Goal: Information Seeking & Learning: Learn about a topic

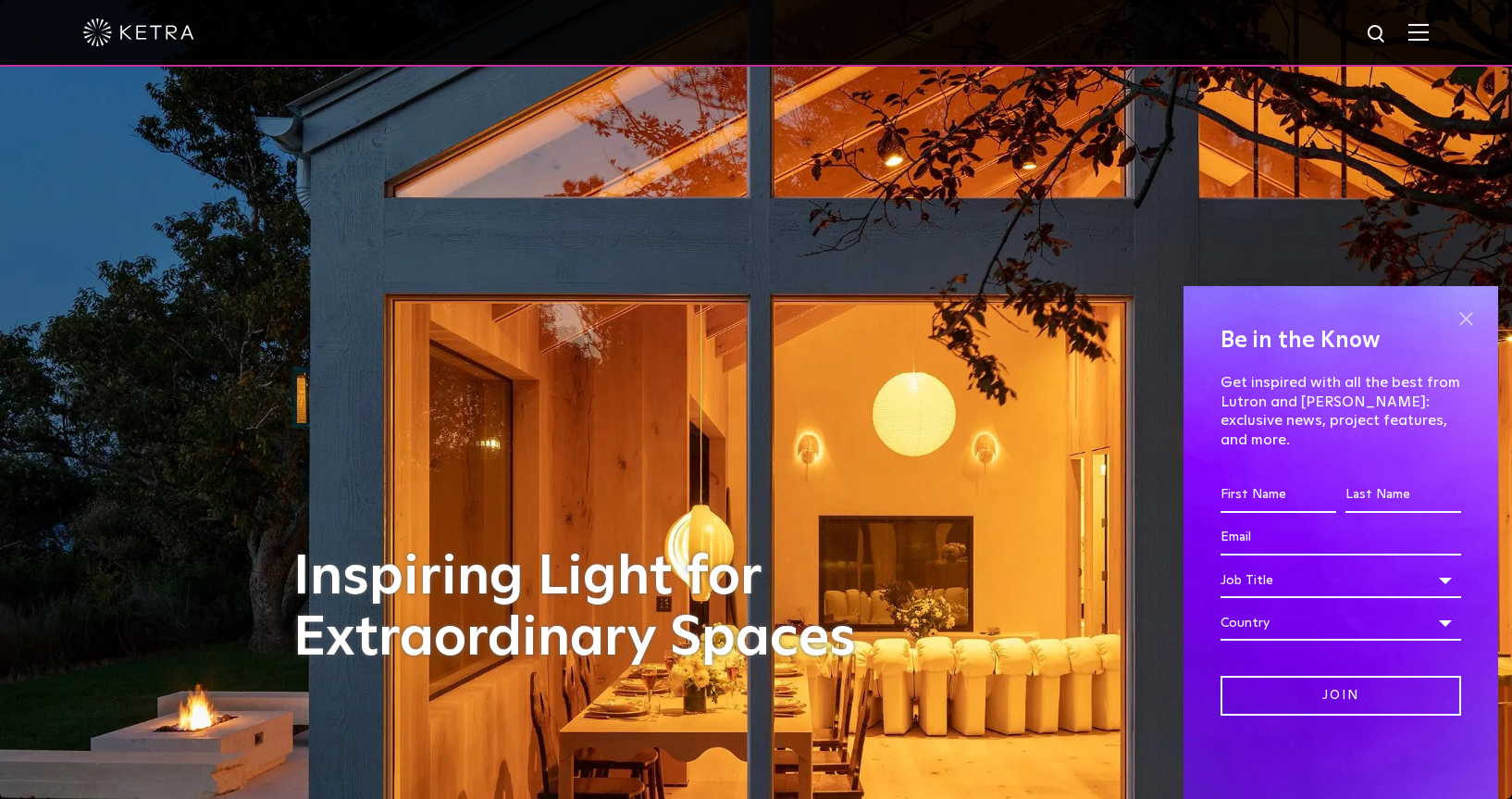
click at [1191, 332] on span at bounding box center [1465, 318] width 28 height 28
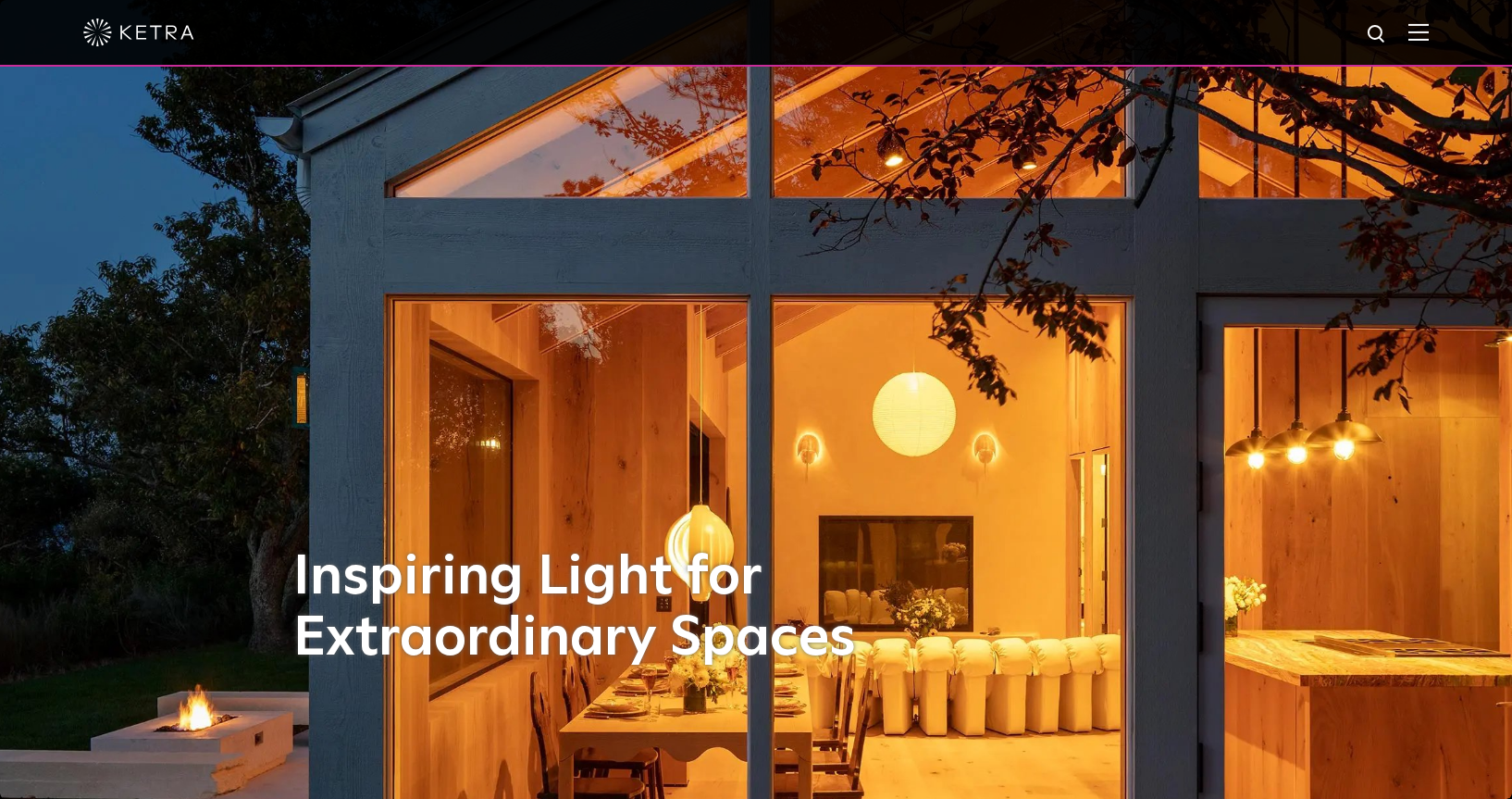
click at [1191, 34] on img at bounding box center [1418, 31] width 20 height 17
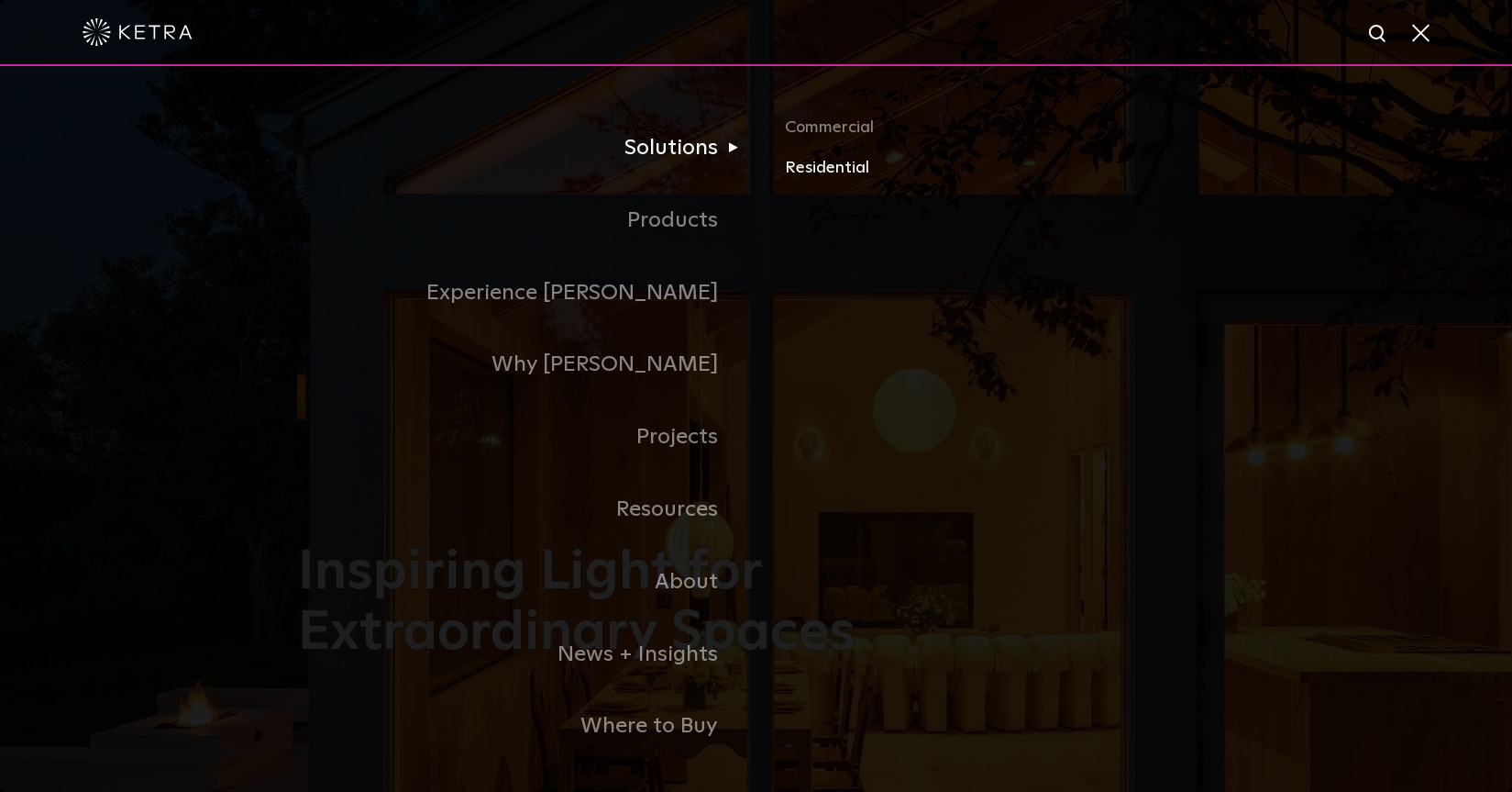
click at [799, 169] on link "Residential" at bounding box center [1000, 168] width 429 height 26
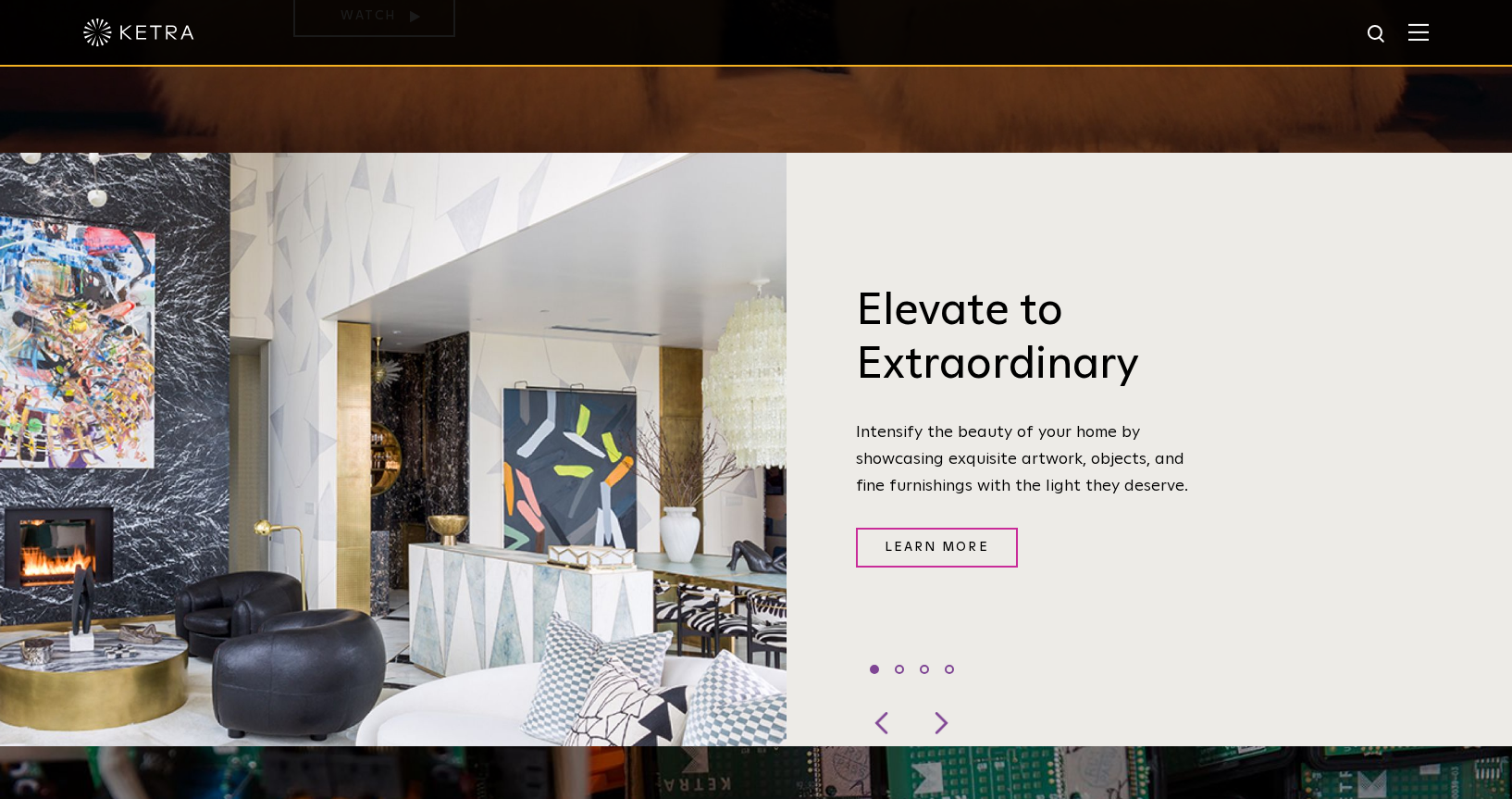
scroll to position [648, 0]
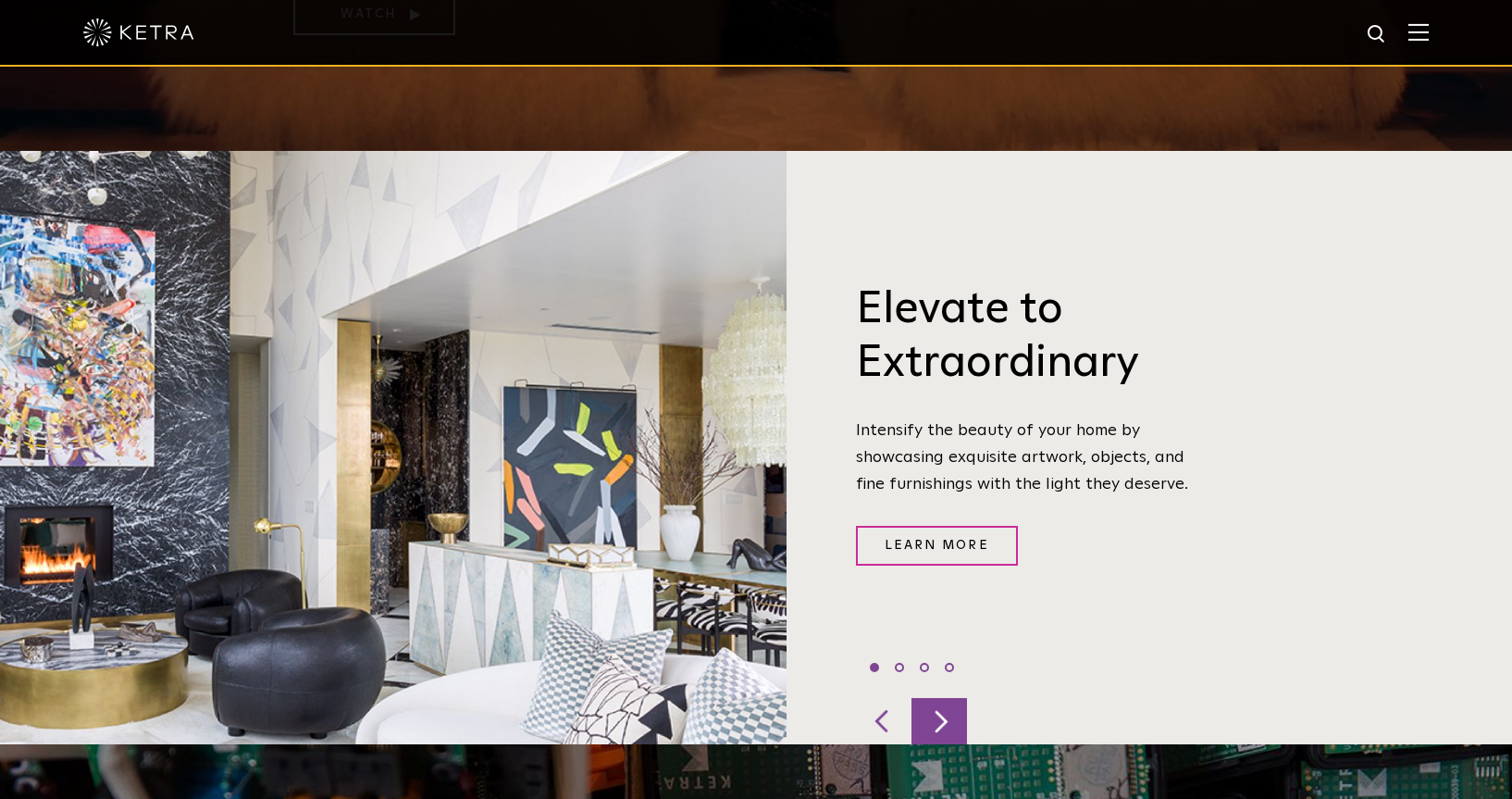
click at [940, 698] on div at bounding box center [939, 721] width 55 height 47
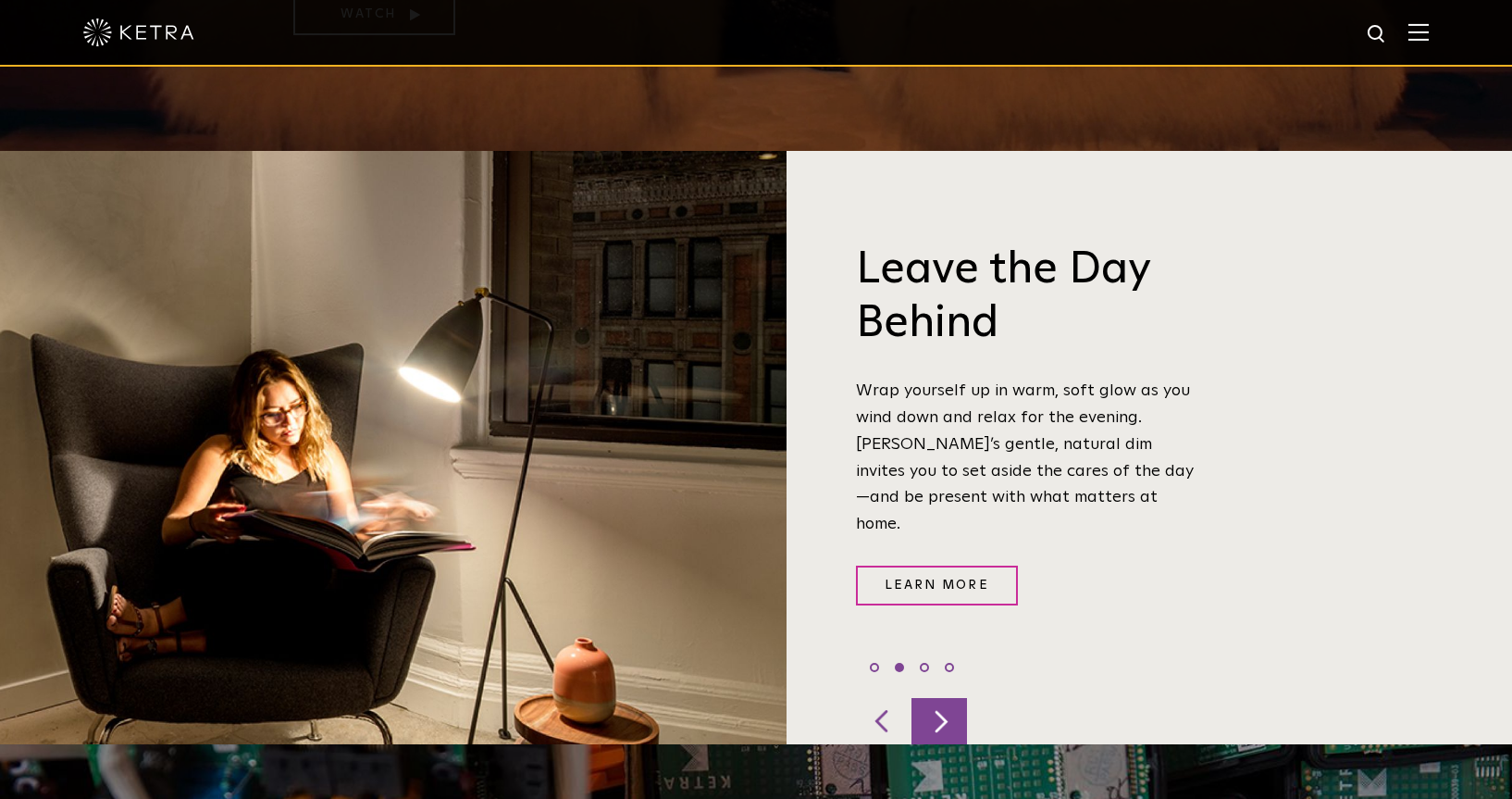
click at [942, 698] on div at bounding box center [939, 721] width 55 height 47
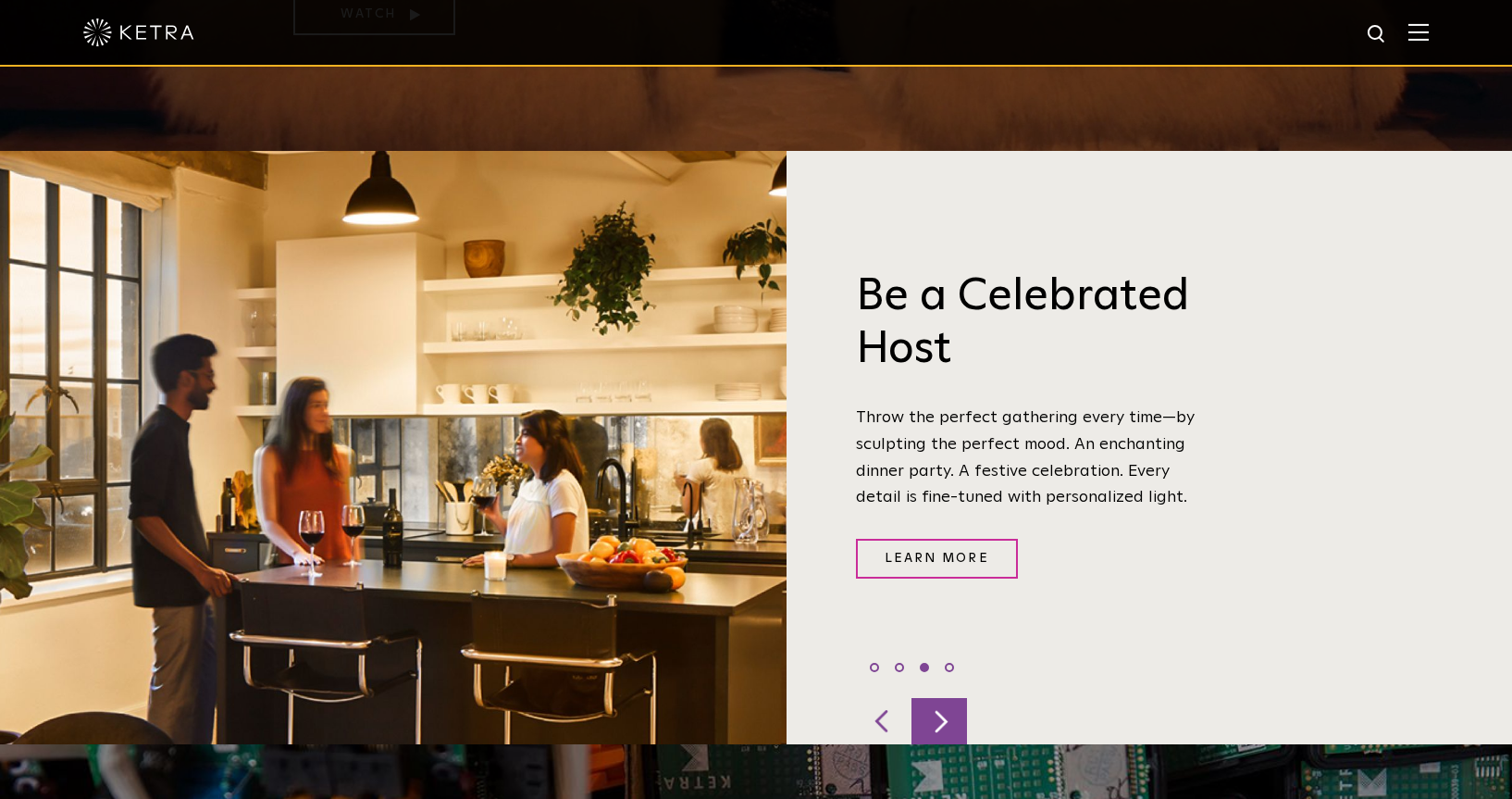
click at [942, 698] on div at bounding box center [939, 721] width 55 height 47
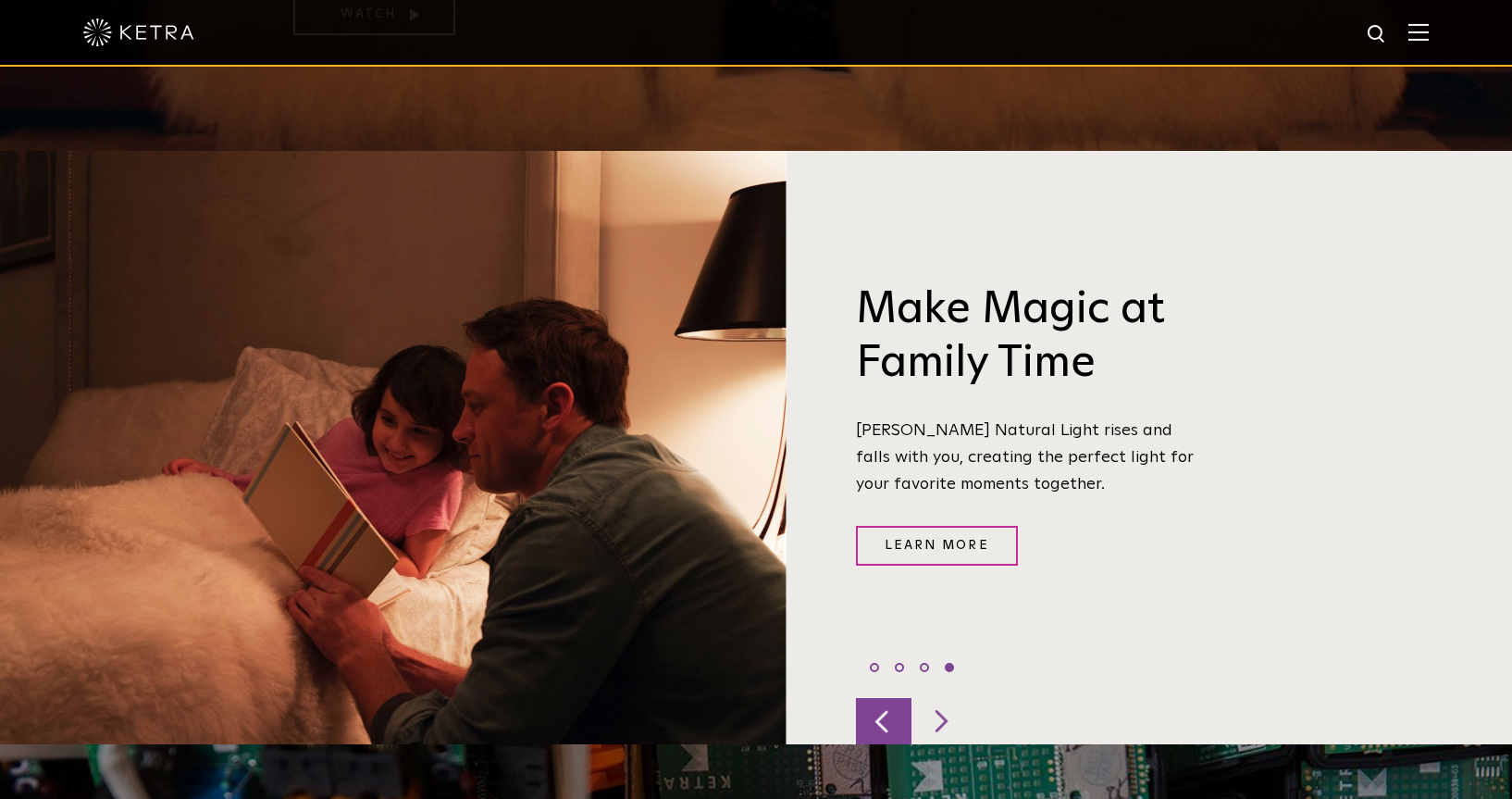
click at [878, 698] on div at bounding box center [884, 721] width 55 height 47
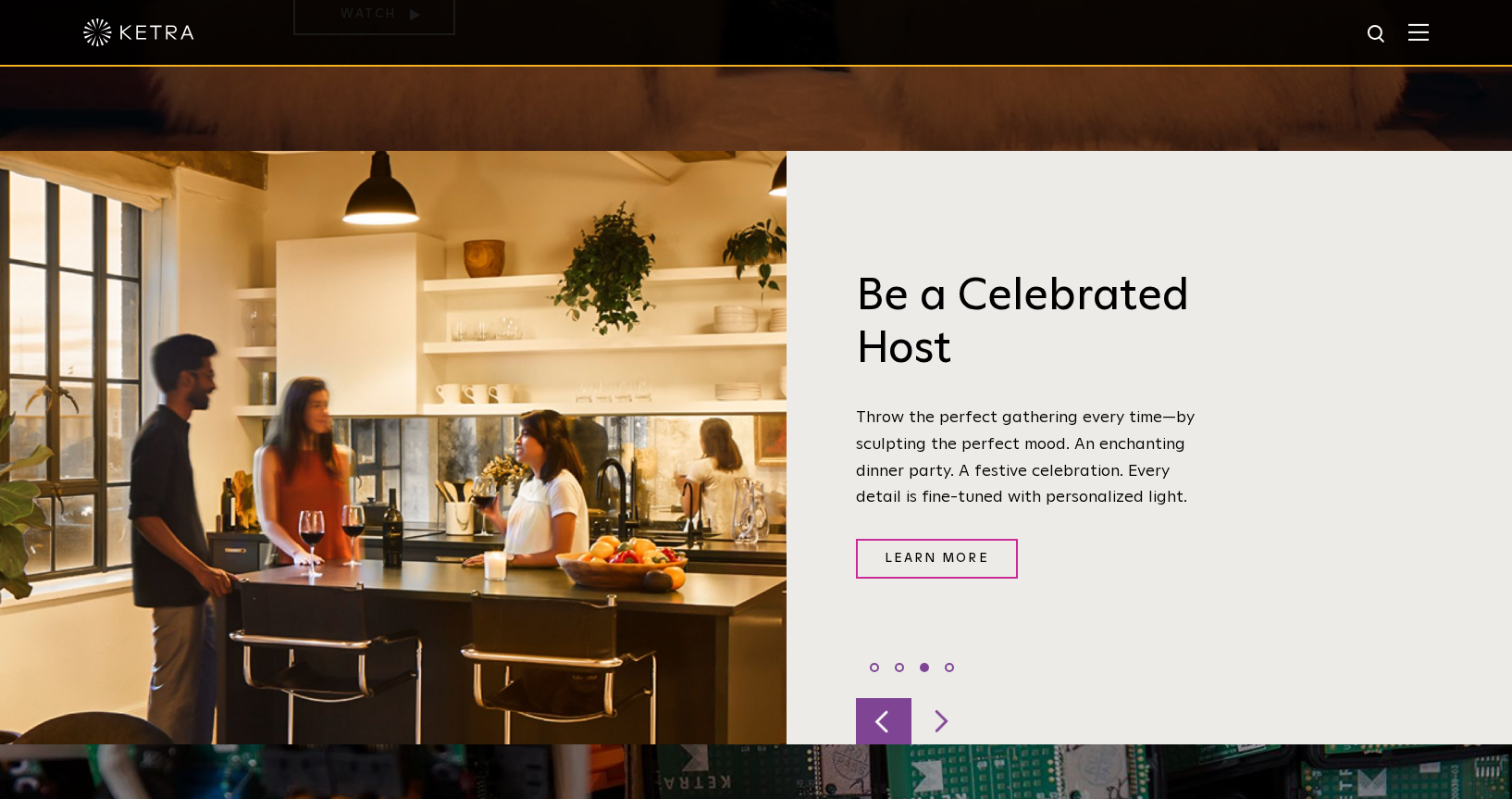
click at [878, 698] on div at bounding box center [884, 721] width 55 height 47
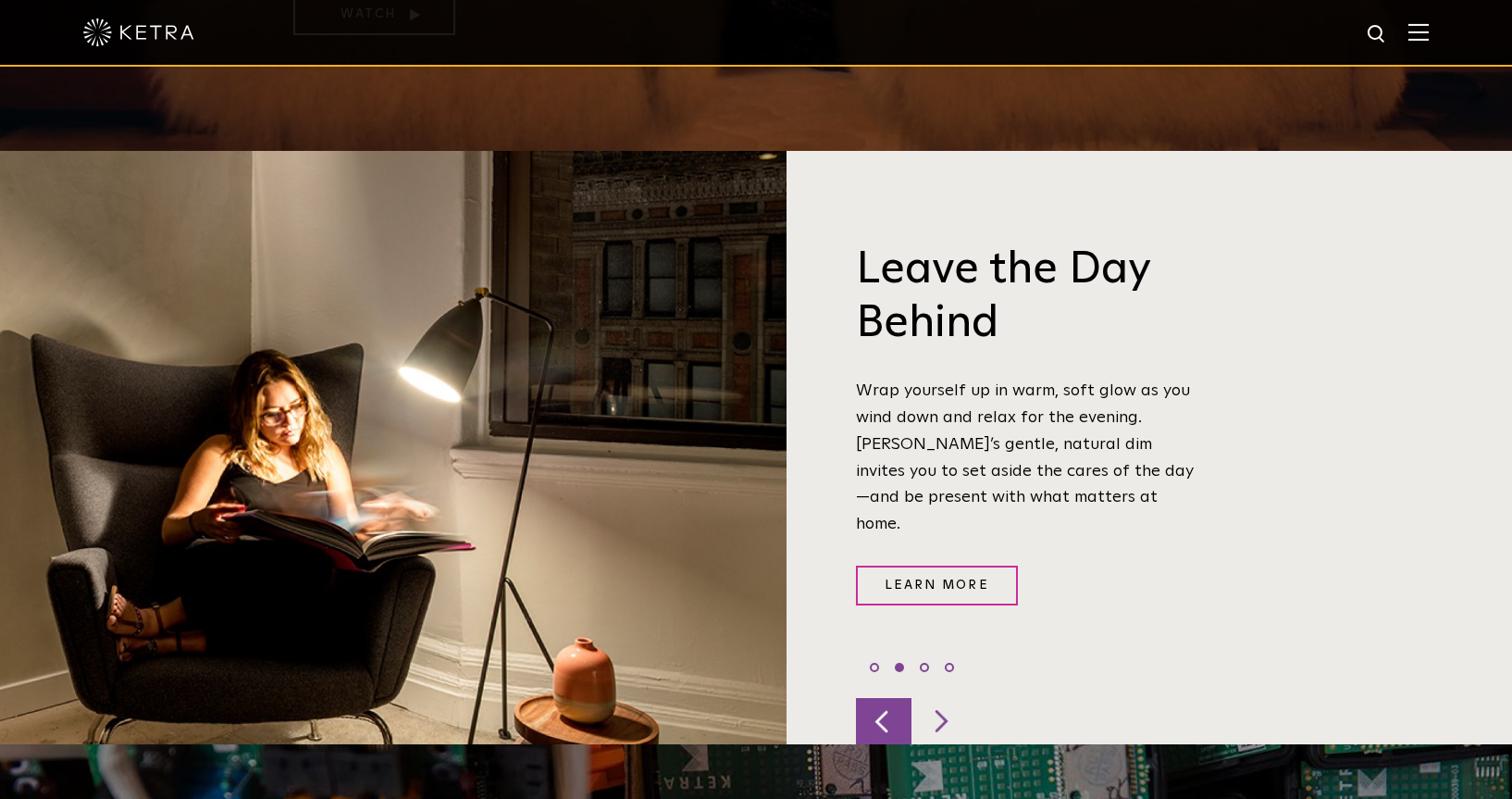
click at [878, 698] on div at bounding box center [884, 721] width 55 height 47
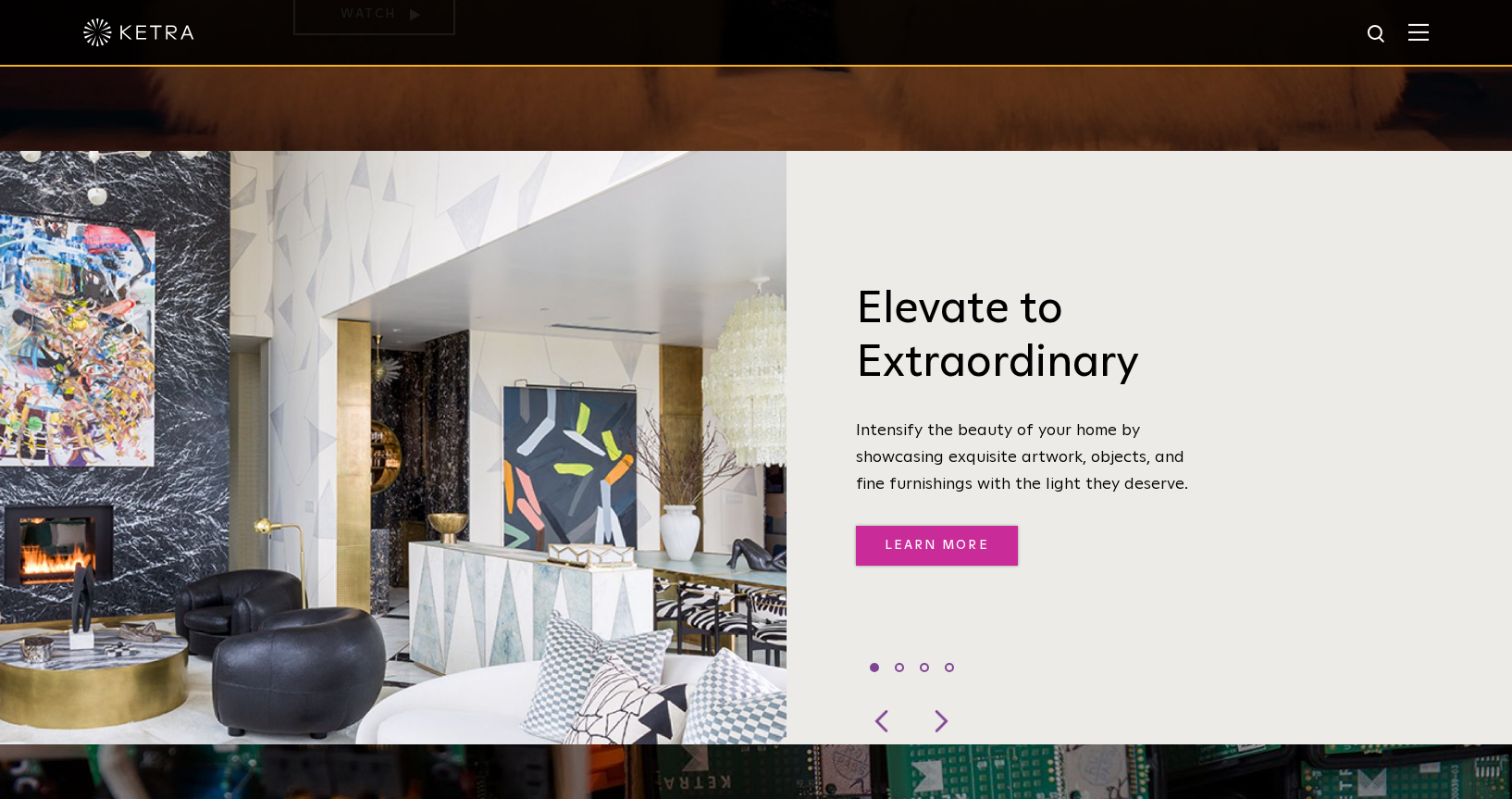
click at [935, 526] on link "Learn More" at bounding box center [937, 546] width 162 height 40
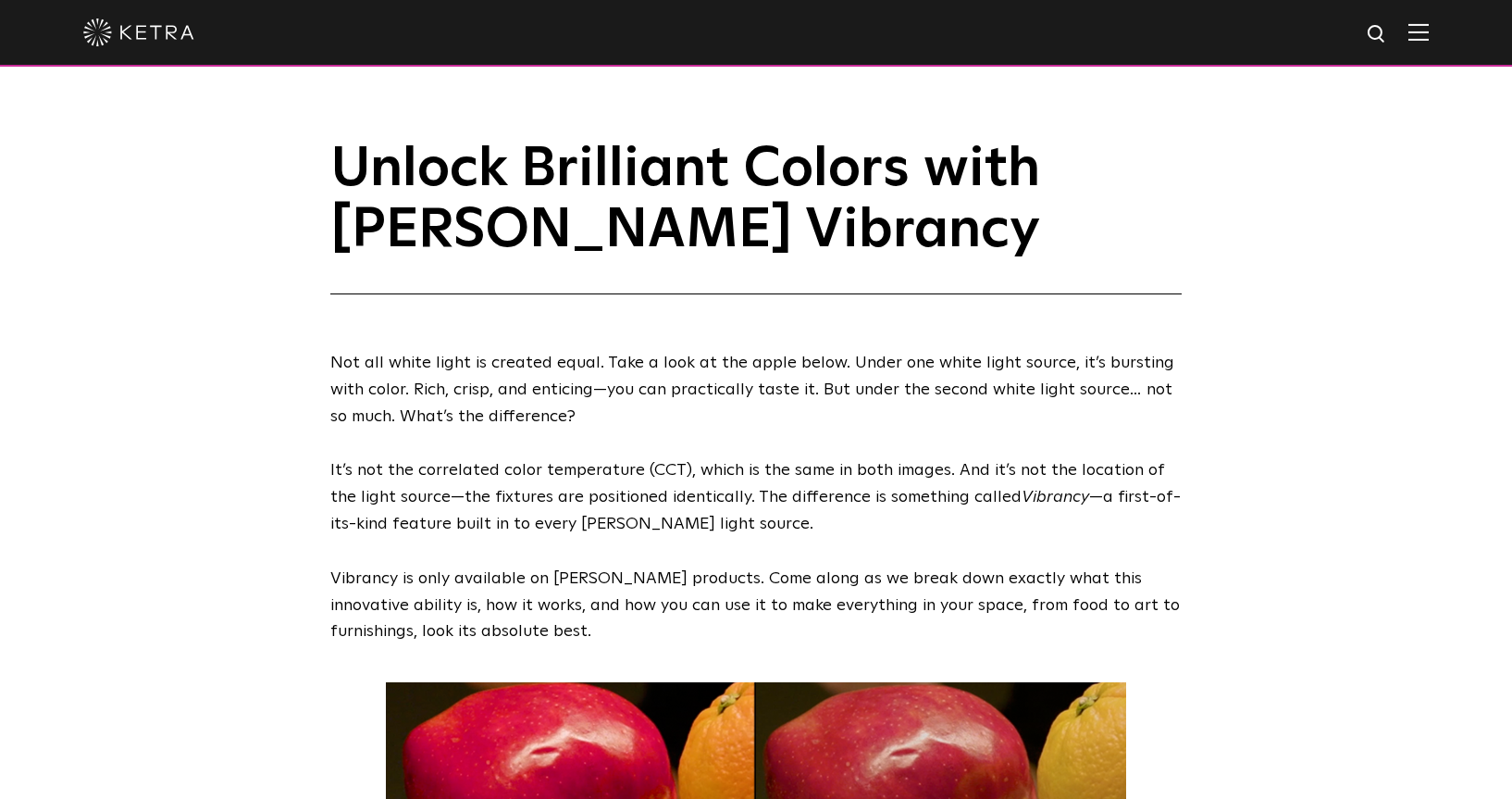
click at [1428, 33] on img at bounding box center [1418, 31] width 20 height 17
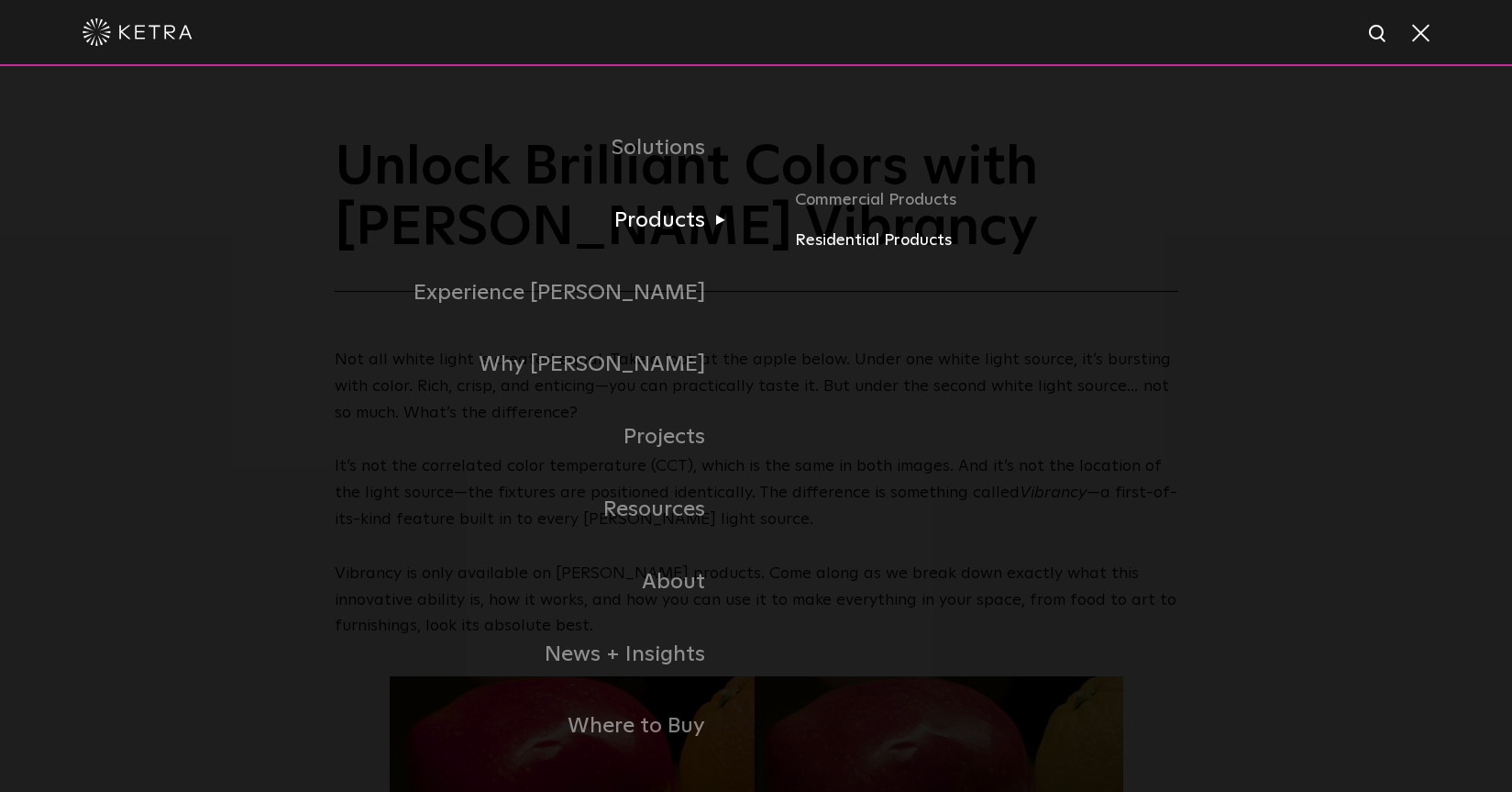
click at [811, 246] on link "Residential Products" at bounding box center [1083, 241] width 576 height 26
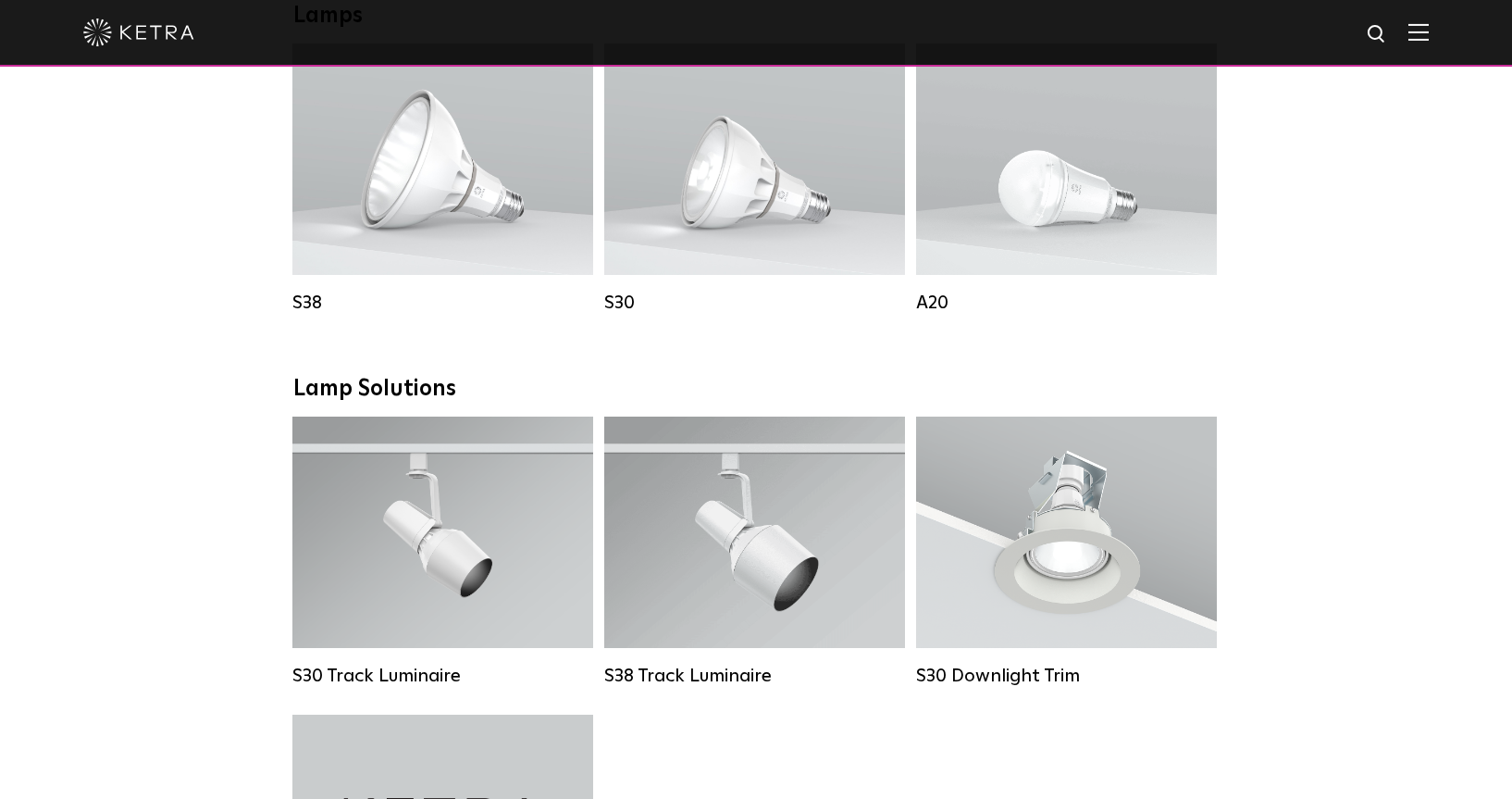
scroll to position [1203, 0]
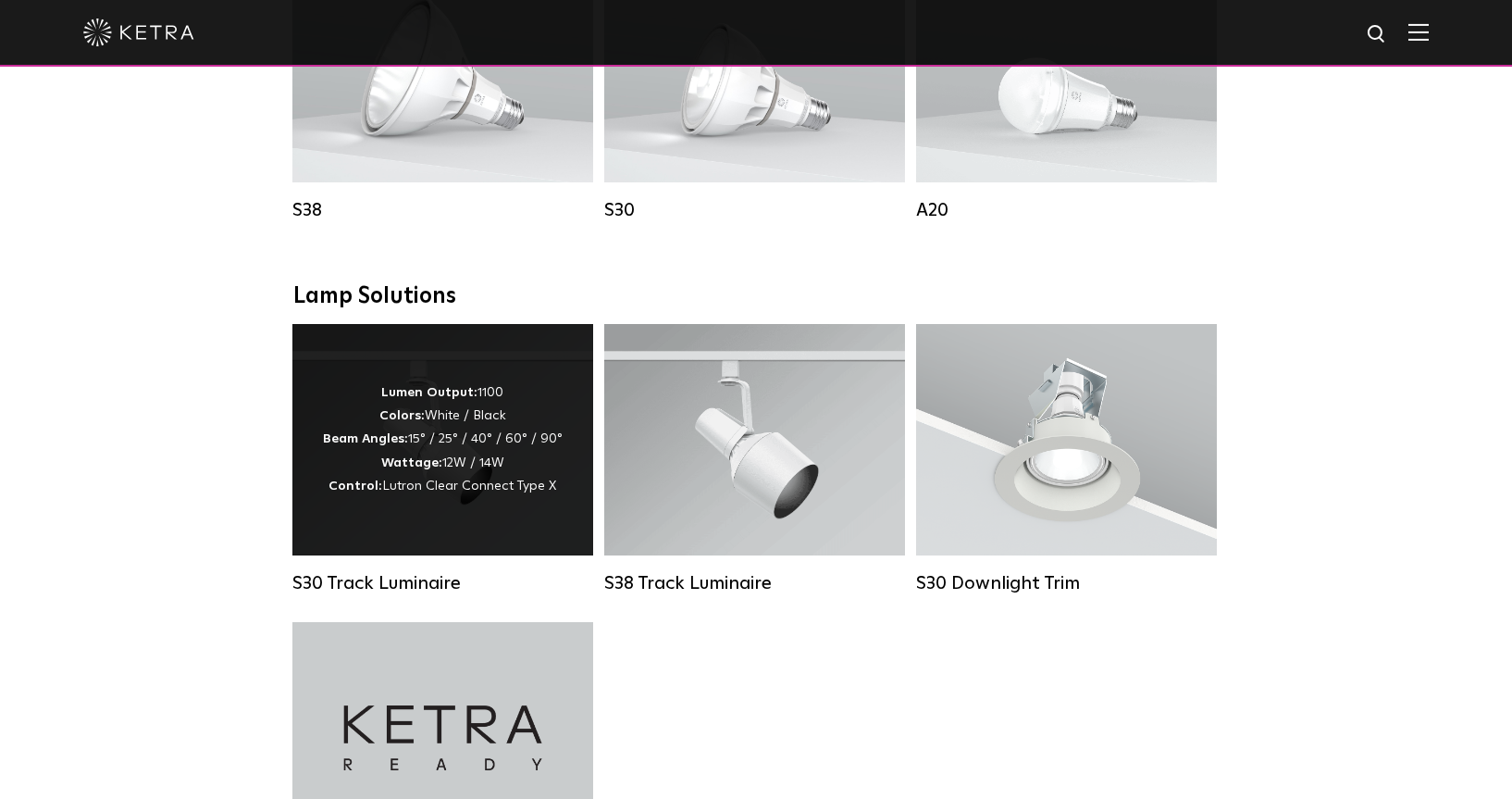
click at [505, 554] on div "Lumen Output: 1100 Colors: White / Black Beam Angles: 15° / 25° / 40° / 60° / 9…" at bounding box center [443, 439] width 301 height 231
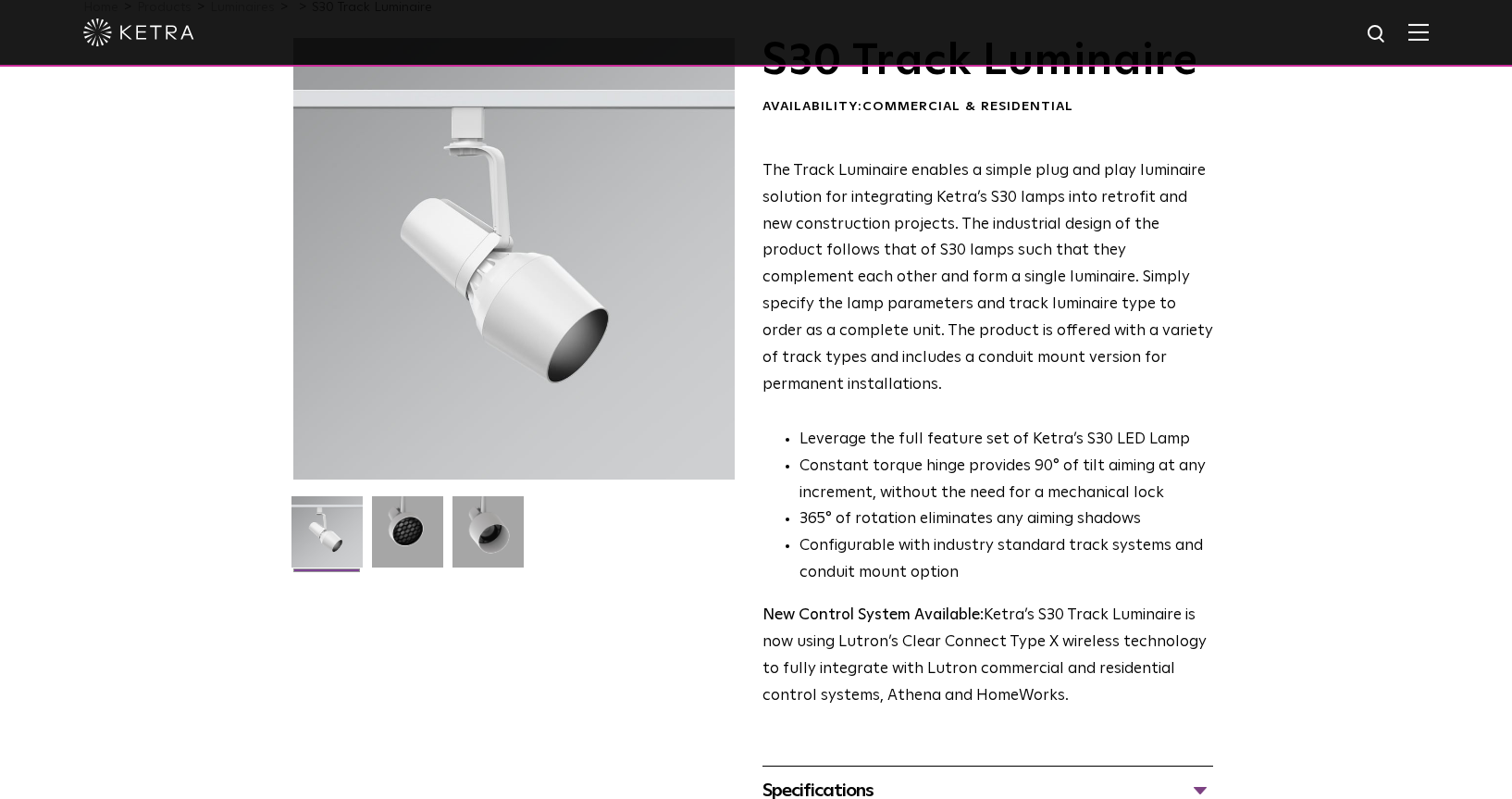
scroll to position [370, 0]
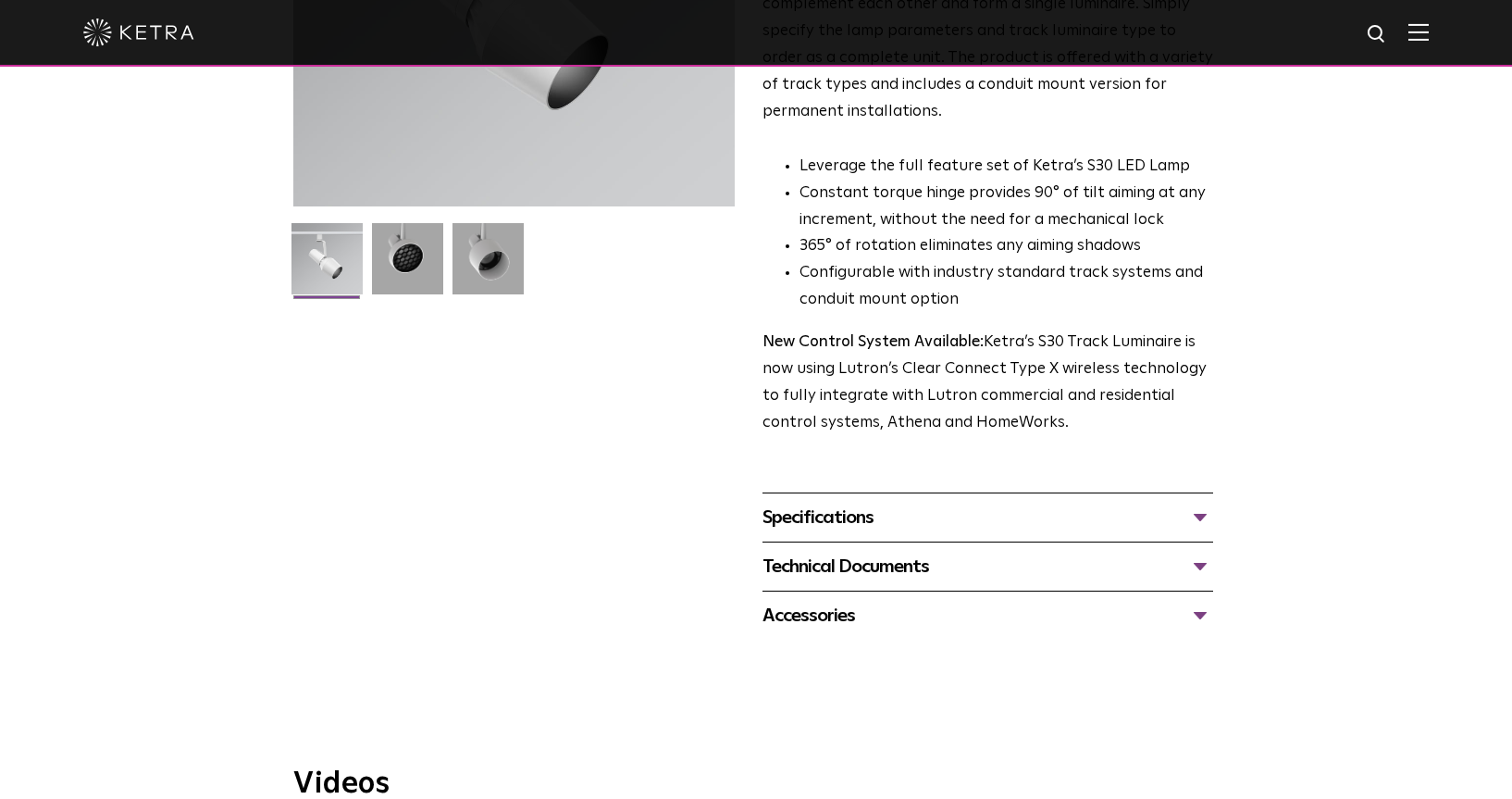
click at [1095, 503] on div "Specifications" at bounding box center [987, 517] width 450 height 30
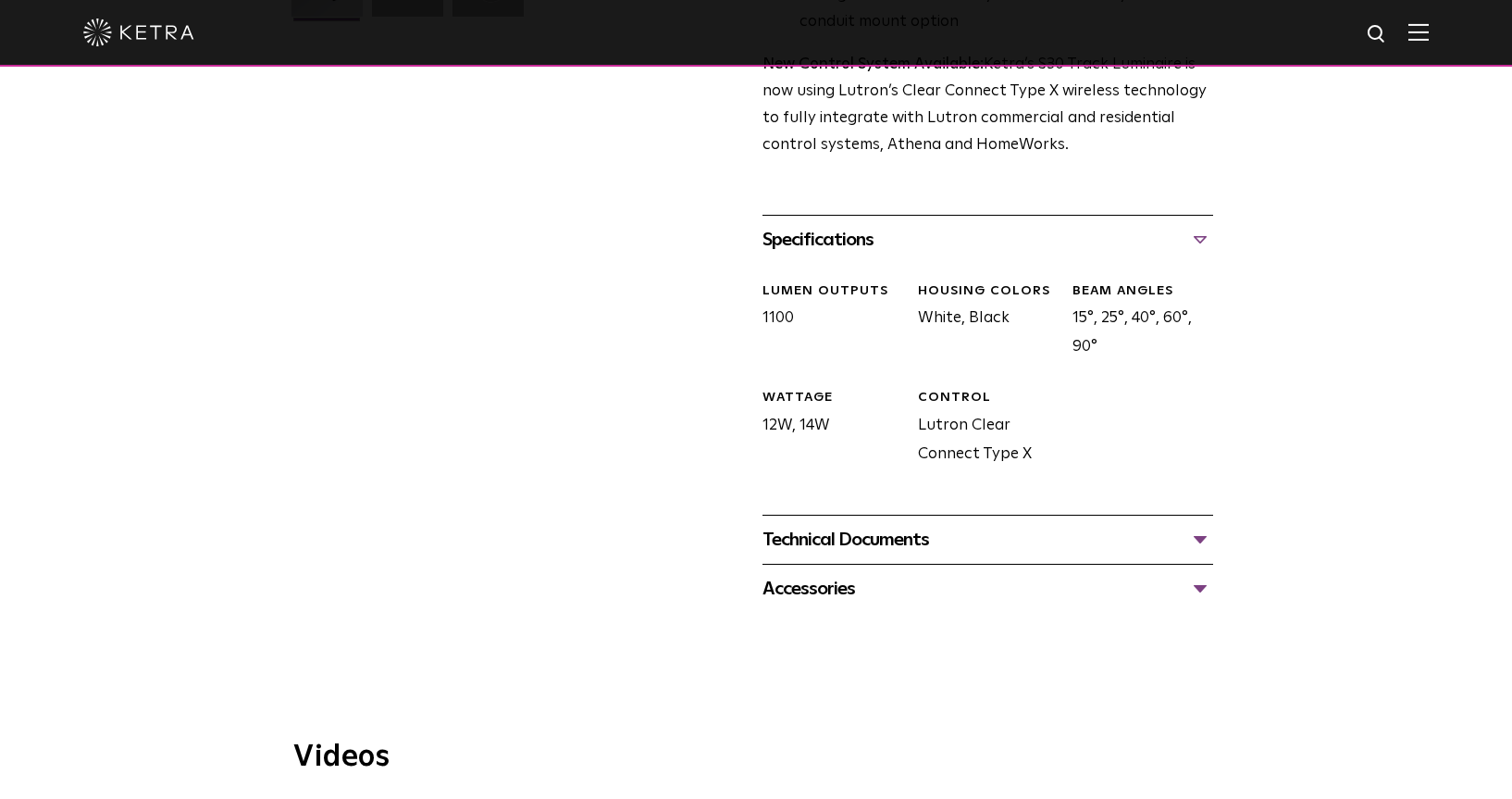
click at [1085, 525] on div "Technical Documents" at bounding box center [987, 539] width 450 height 30
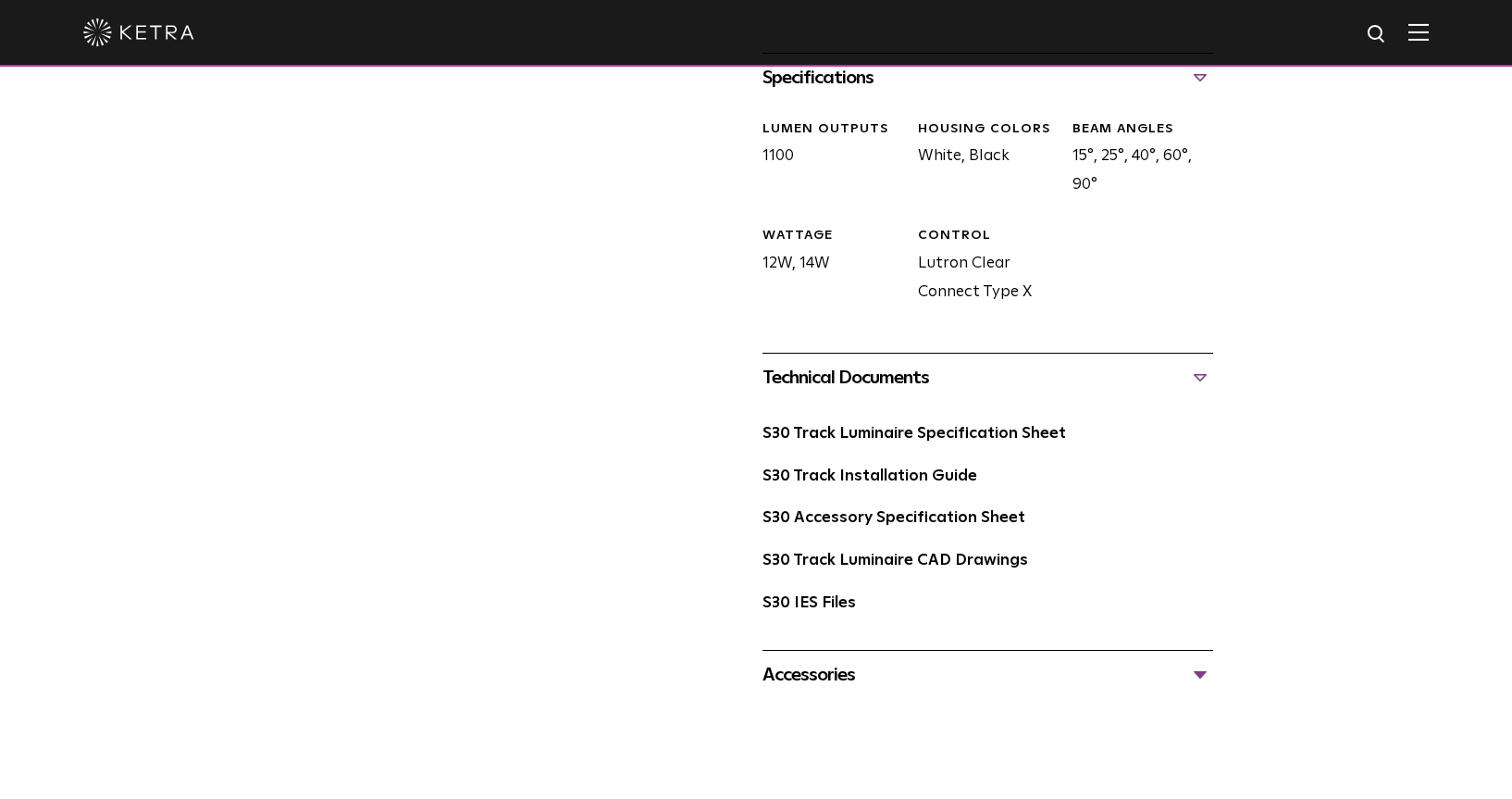
scroll to position [926, 0]
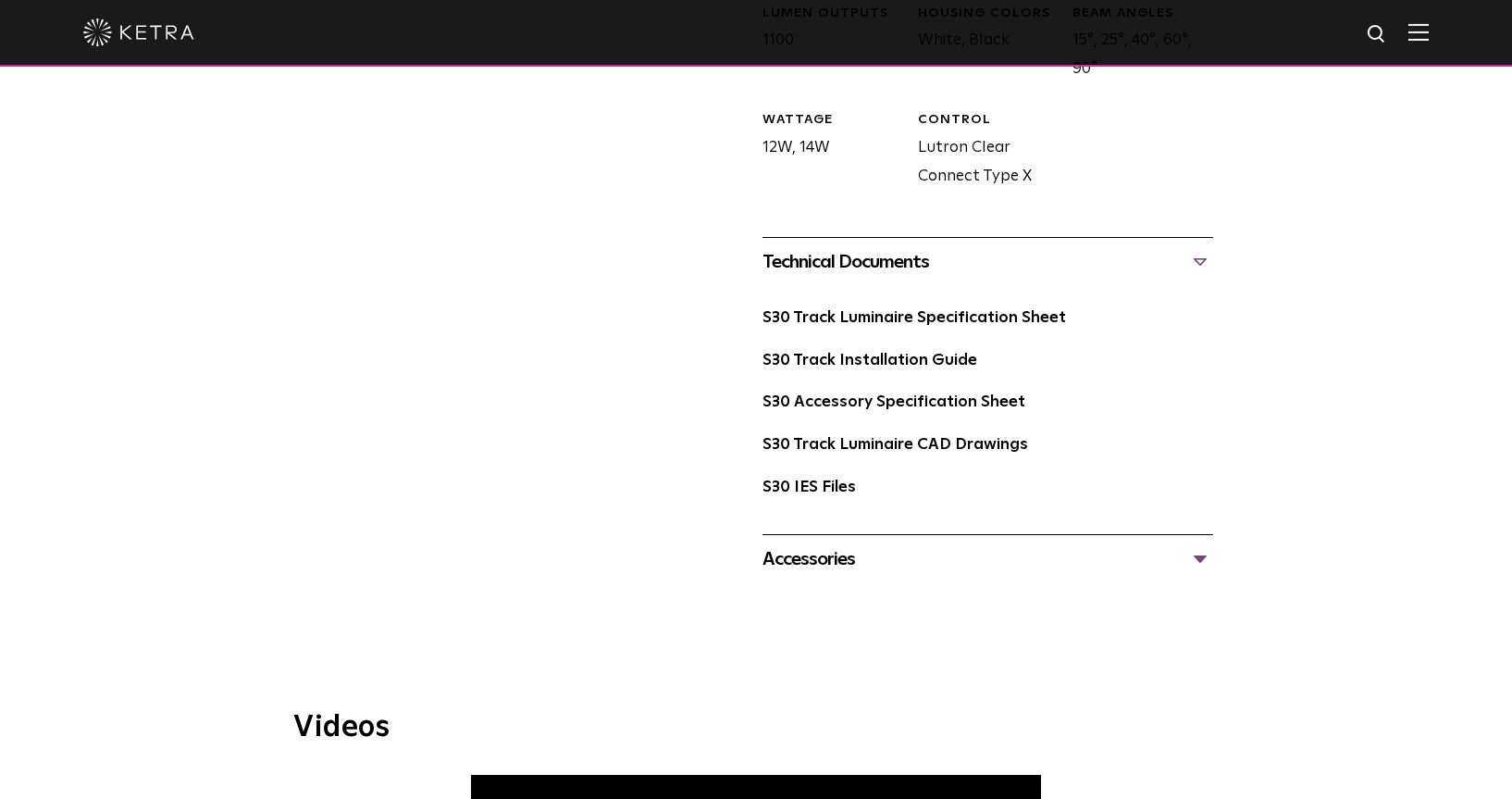
click at [1073, 544] on div "Accessories" at bounding box center [987, 558] width 450 height 30
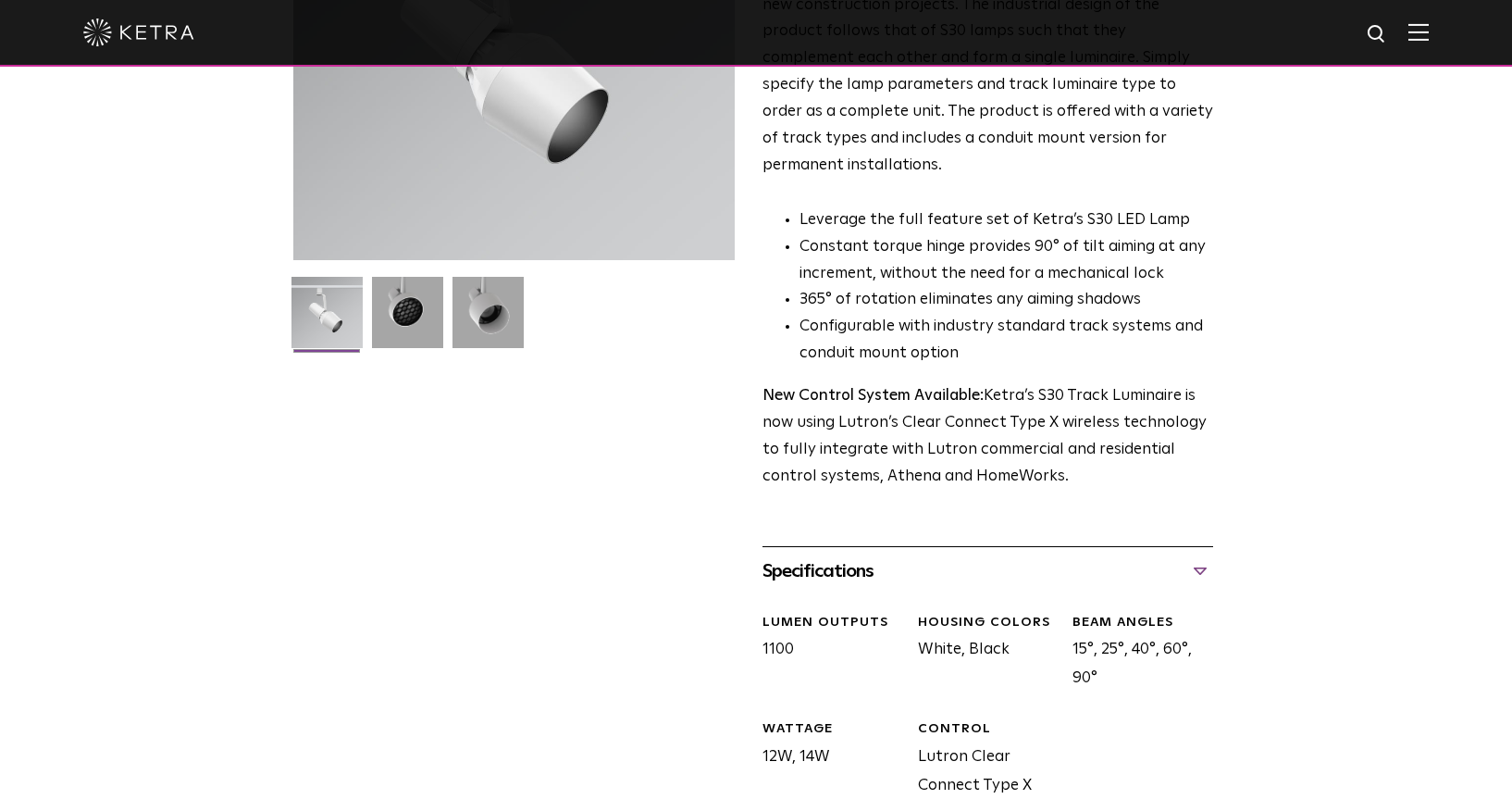
scroll to position [185, 0]
